Goal: Information Seeking & Learning: Learn about a topic

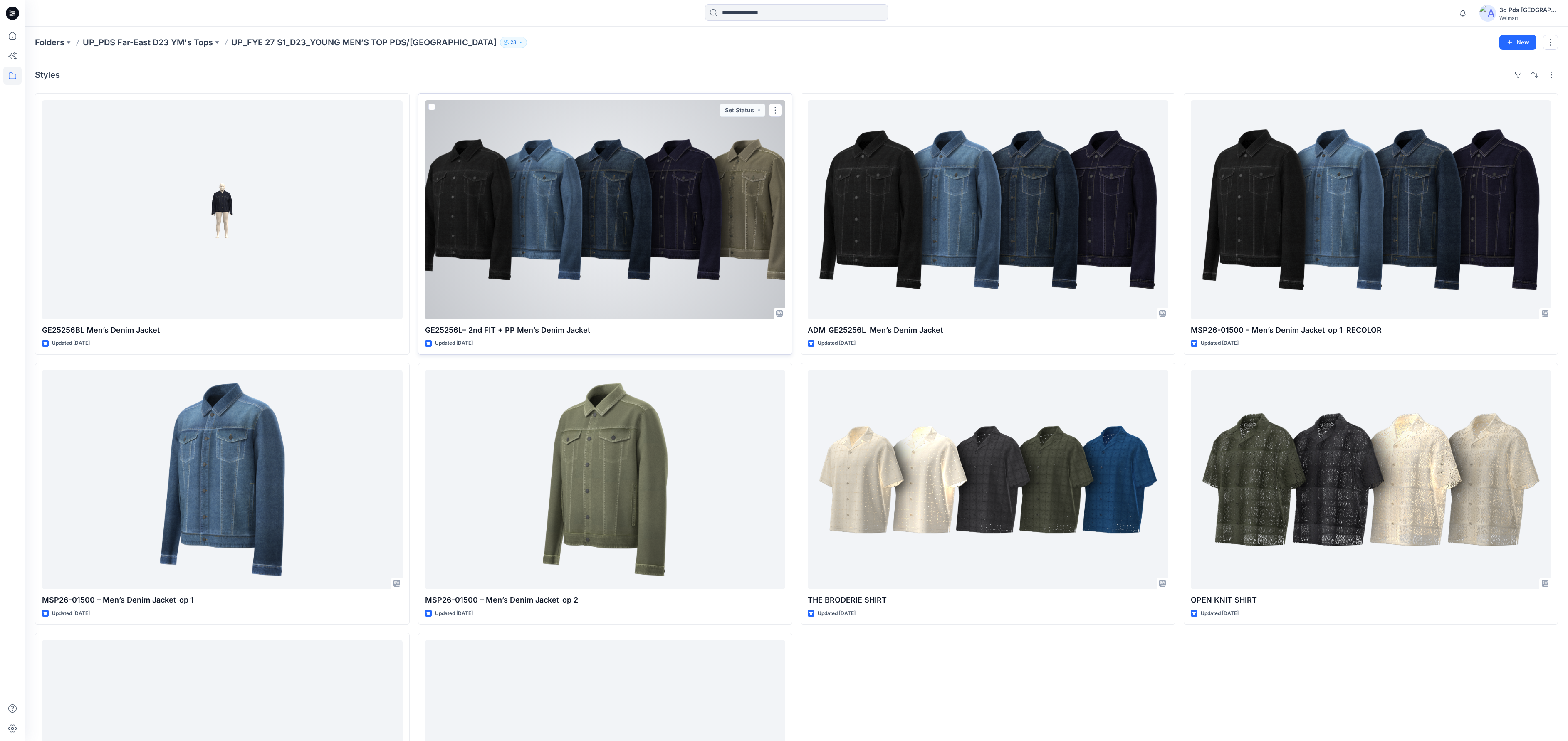
click at [618, 285] on div at bounding box center [605, 210] width 360 height 219
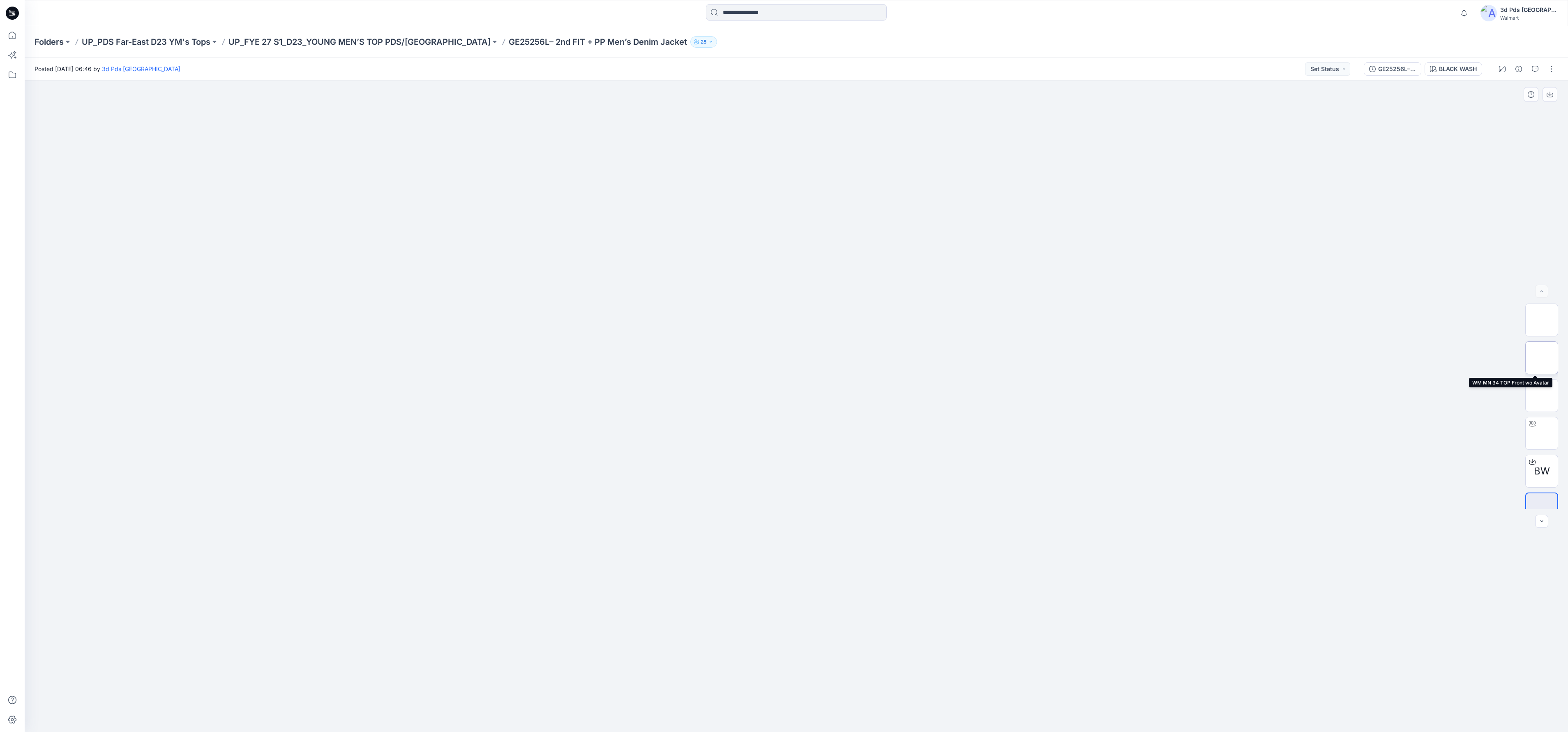
click at [1542, 358] on img at bounding box center [1542, 358] width 0 height 0
click at [1542, 396] on img at bounding box center [1542, 396] width 0 height 0
click at [1539, 427] on img at bounding box center [1541, 433] width 32 height 32
click at [1542, 505] on div at bounding box center [1542, 492] width 33 height 33
